Goal: Information Seeking & Learning: Check status

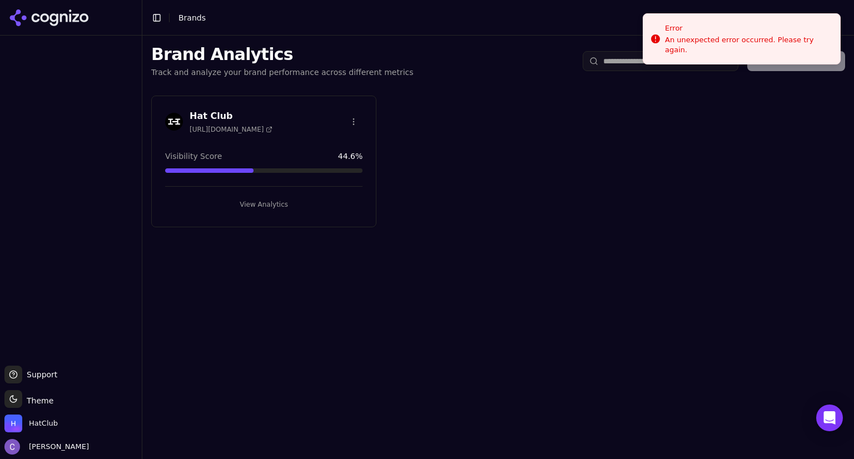
click at [287, 198] on button "View Analytics" at bounding box center [263, 205] width 197 height 18
